Goal: Navigation & Orientation: Find specific page/section

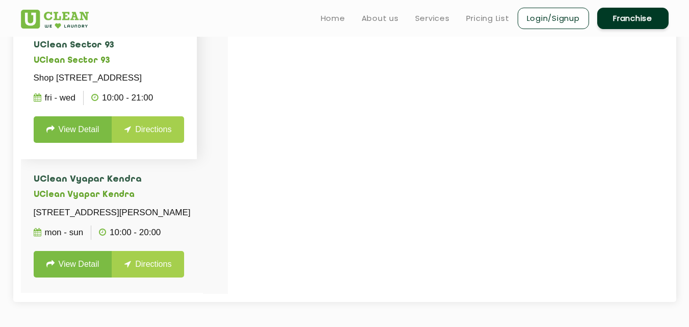
scroll to position [337, 0]
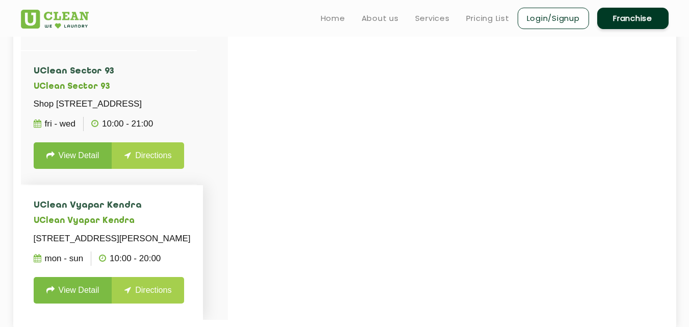
click at [132, 200] on h4 "UClean Vyapar Kendra" at bounding box center [112, 205] width 157 height 10
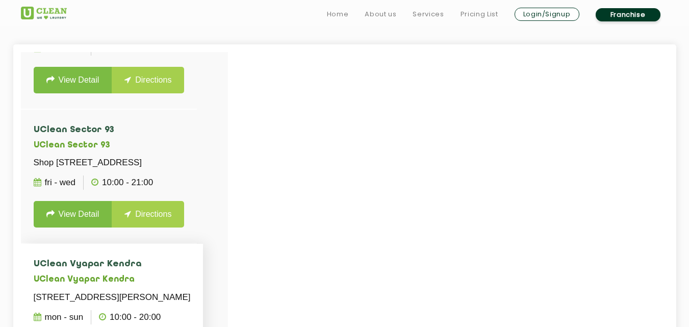
scroll to position [275, 0]
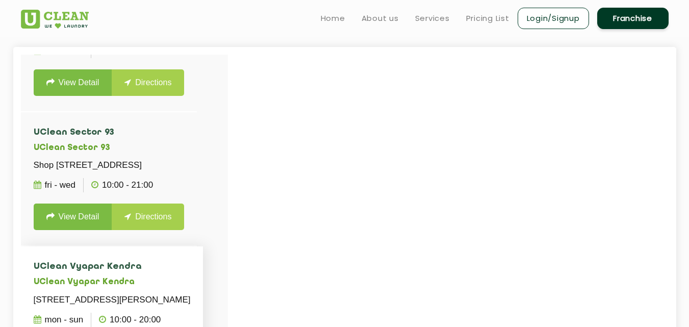
click at [145, 246] on li "UClean Vyapar [PERSON_NAME] UClean Vyapar [PERSON_NAME][STREET_ADDRESS][PERSON_…" at bounding box center [112, 313] width 183 height 134
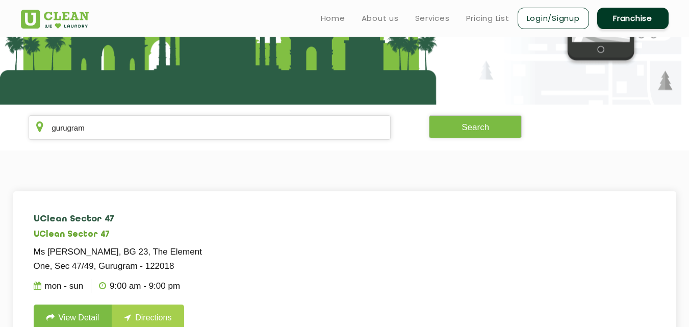
scroll to position [116, 0]
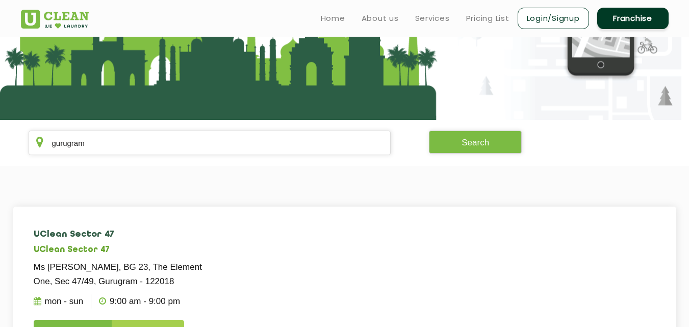
click at [160, 128] on section "gurugram Search" at bounding box center [344, 143] width 689 height 46
click at [152, 141] on input "gurugram" at bounding box center [210, 143] width 363 height 24
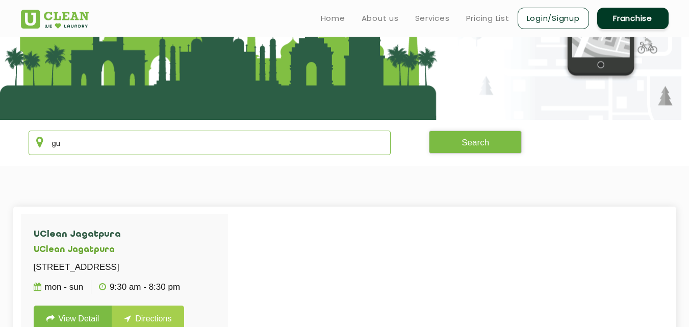
type input "g"
type input "s"
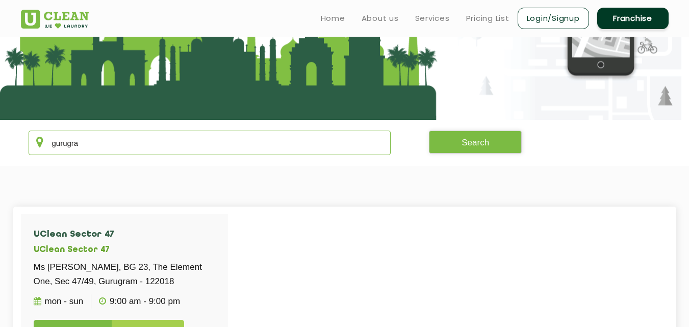
type input "gurugram"
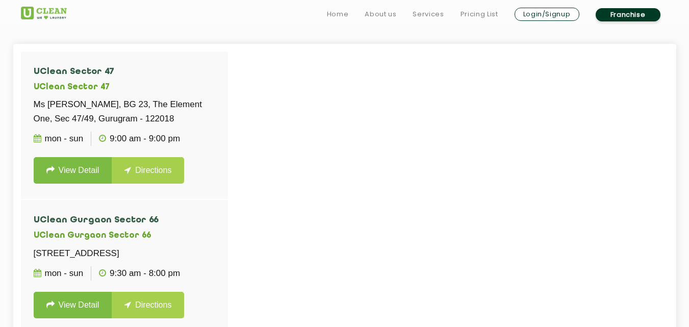
scroll to position [279, 0]
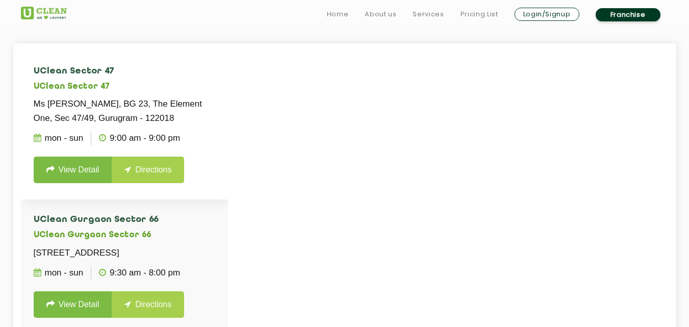
click at [177, 197] on li "UClean Sector 47 UClean Sector 47 Ms [PERSON_NAME], BG 23, The Element One, Sec…" at bounding box center [124, 125] width 207 height 148
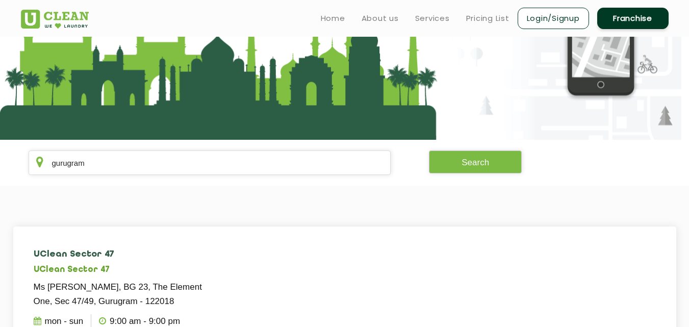
scroll to position [88, 0]
